Goal: Find specific page/section: Find specific page/section

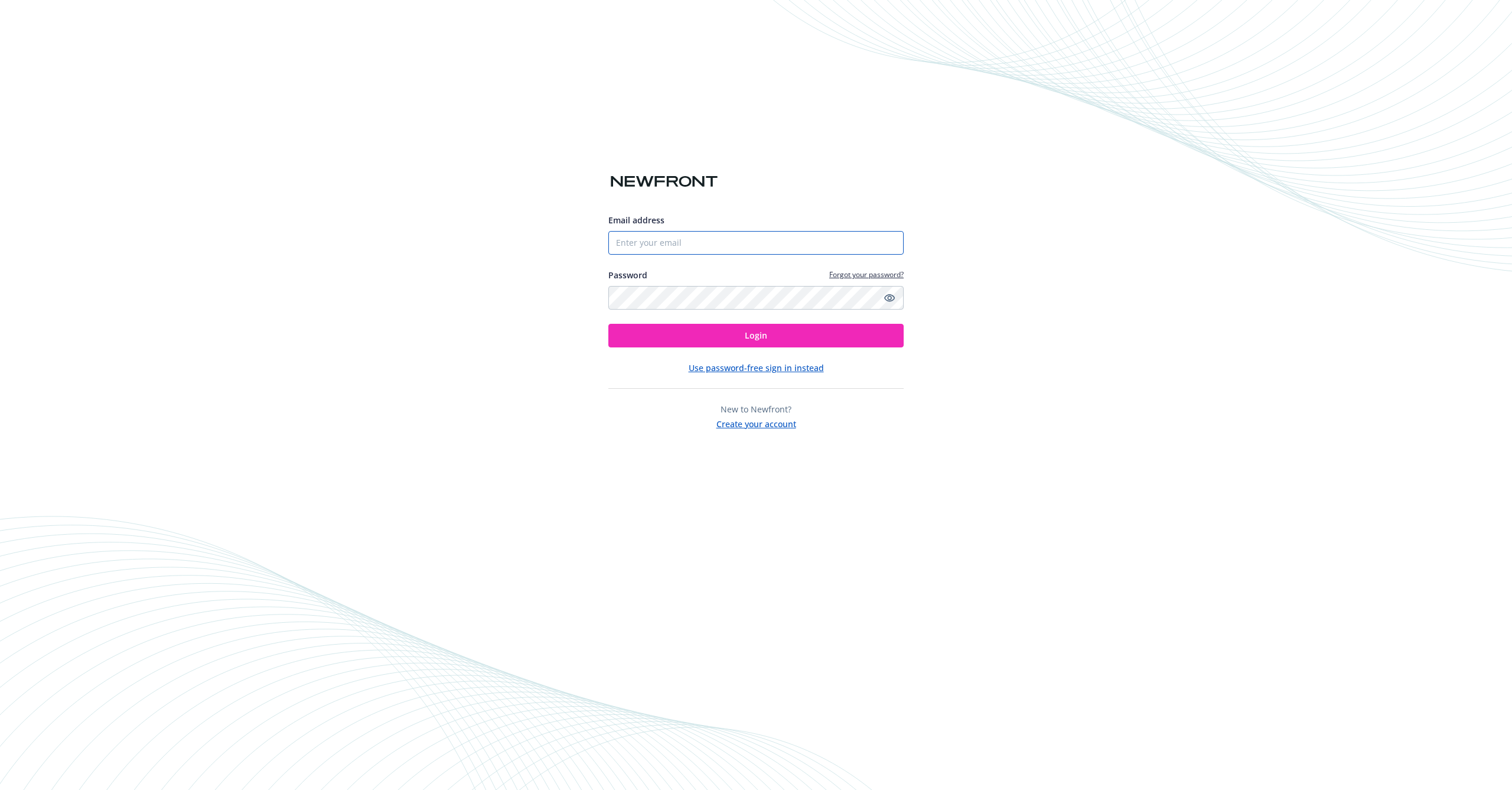
type input "[PERSON_NAME][EMAIL_ADDRESS][PERSON_NAME][DOMAIN_NAME]"
click at [713, 333] on button "Login" at bounding box center [756, 335] width 295 height 24
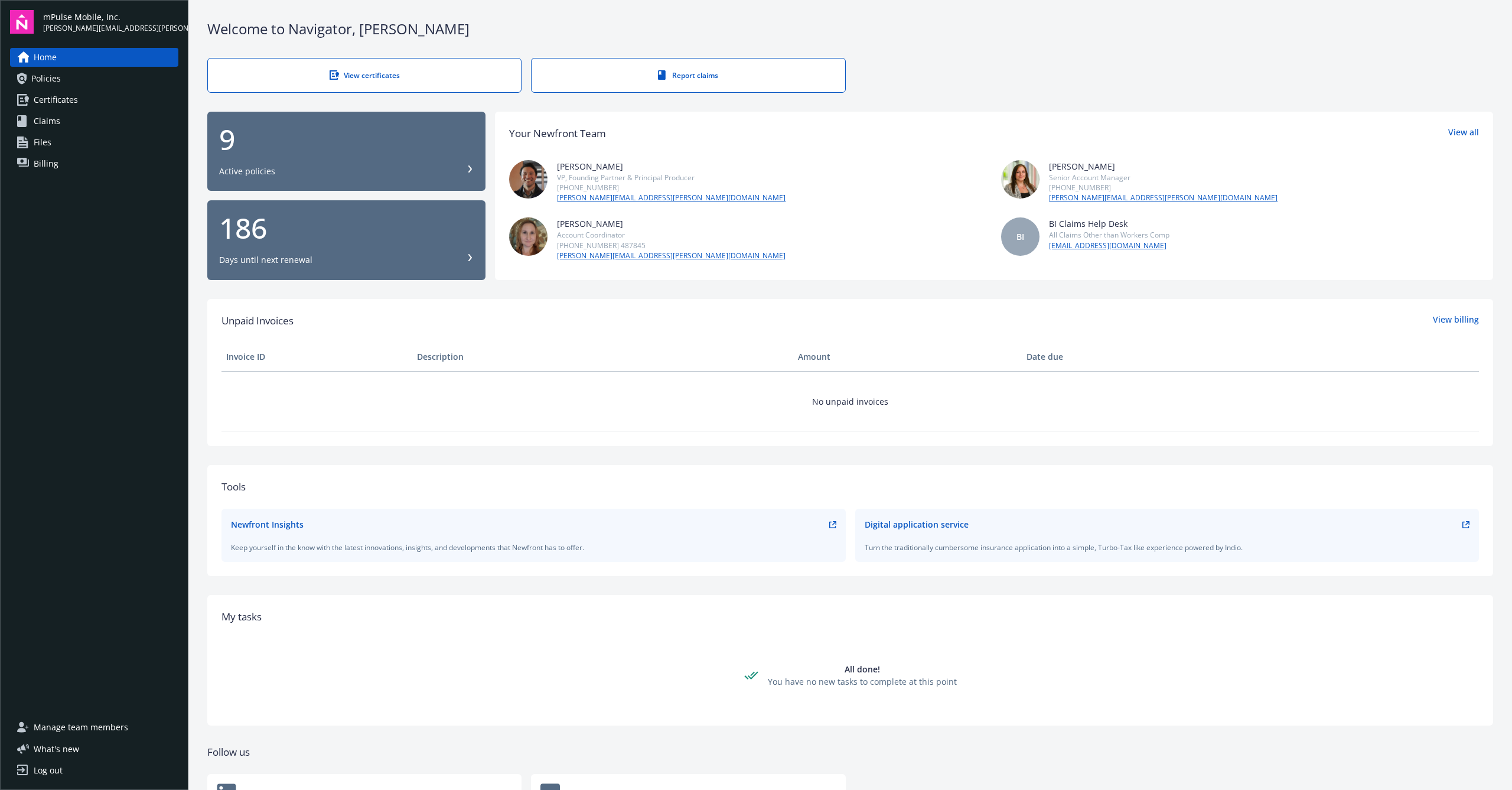
click at [92, 101] on link "Certificates" at bounding box center [94, 100] width 168 height 19
